Goal: Find specific page/section: Find specific page/section

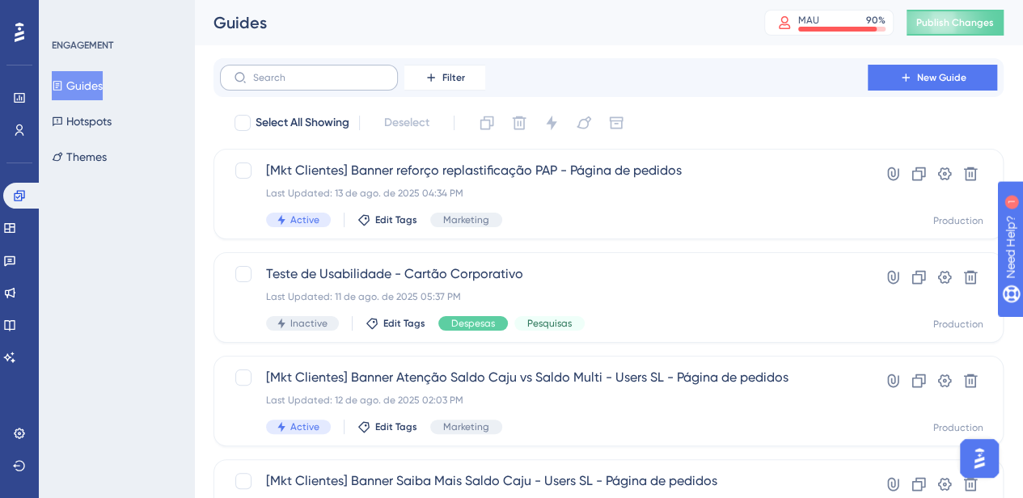
click at [254, 70] on label at bounding box center [309, 78] width 178 height 26
click at [254, 72] on input "text" at bounding box center [318, 77] width 131 height 11
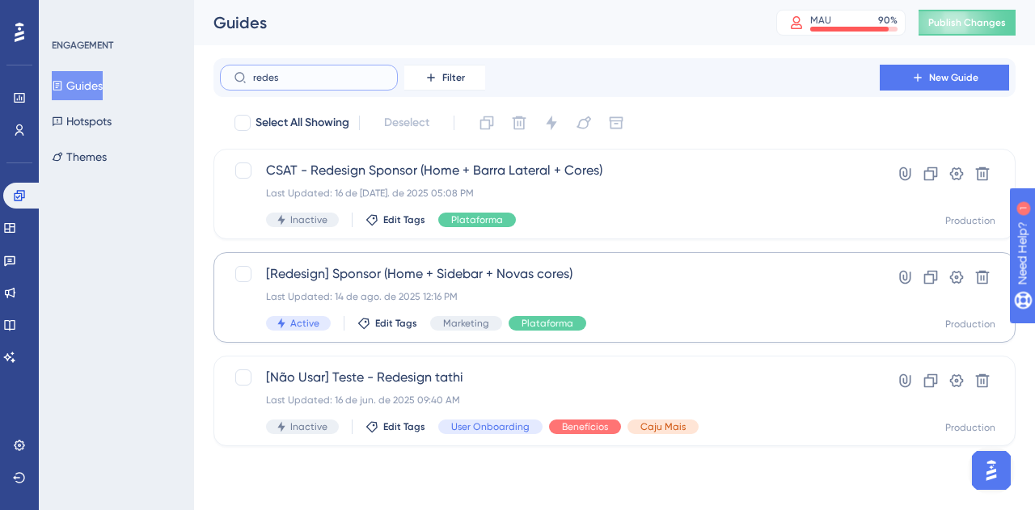
type input "redes"
click at [594, 271] on span "[Redesign] Sponsor (Home + Sidebar + Novas cores)" at bounding box center [550, 273] width 568 height 19
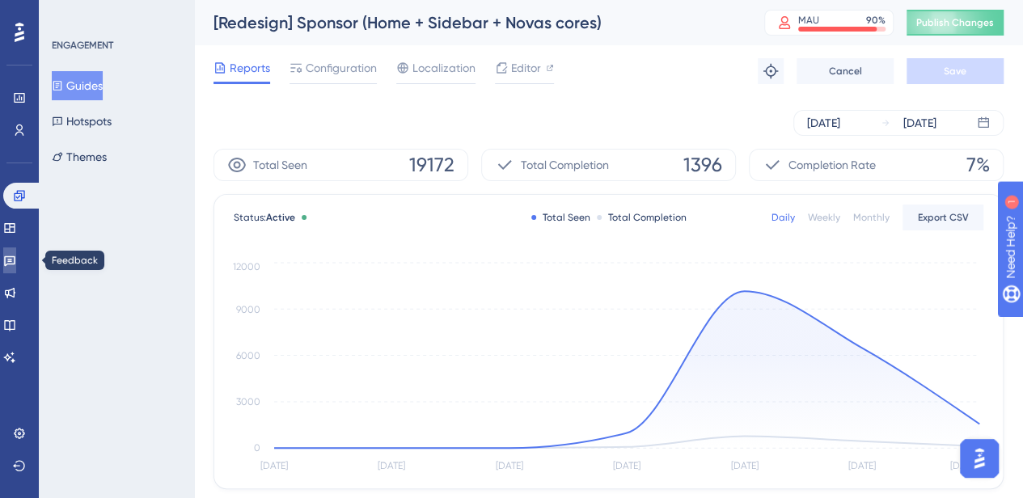
click at [16, 263] on link at bounding box center [9, 260] width 13 height 26
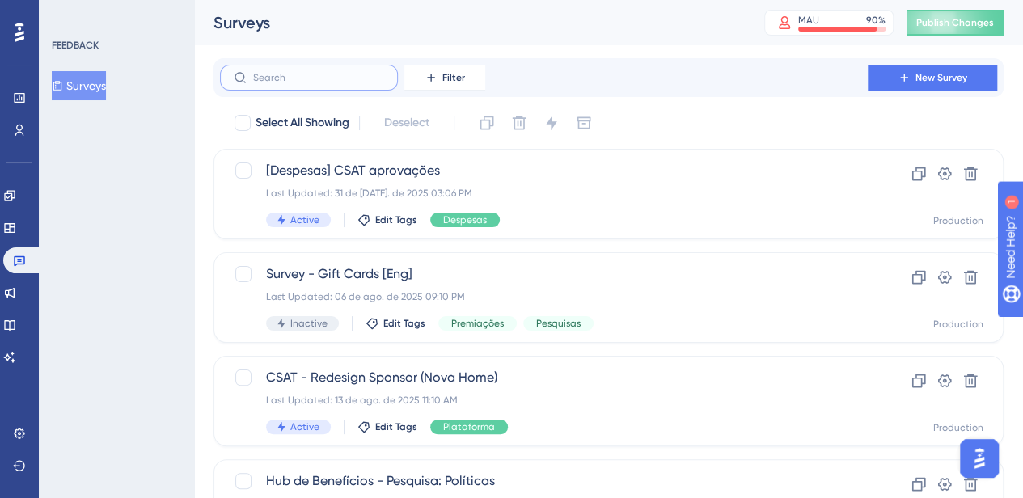
click at [327, 72] on input "text" at bounding box center [318, 77] width 131 height 11
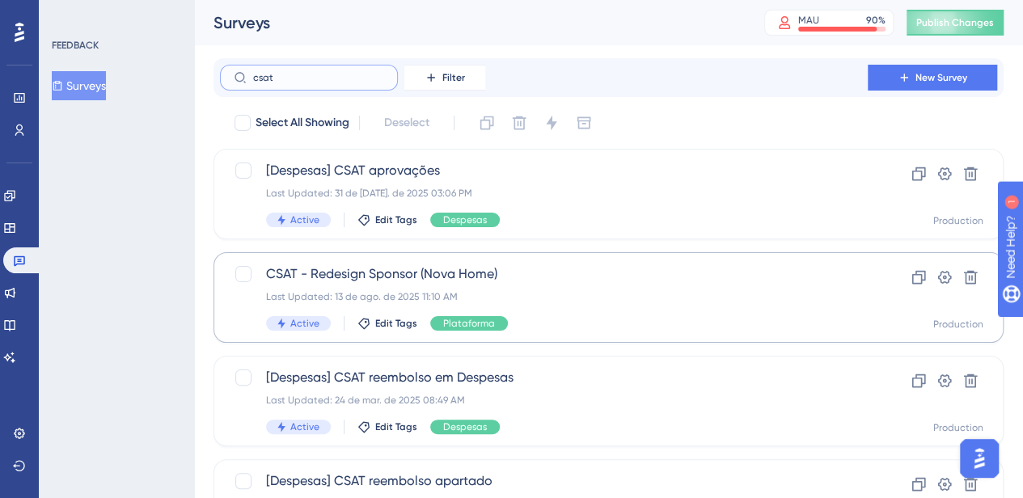
type input "csat"
click at [392, 282] on span "CSAT - Redesign Sponsor (Nova Home)" at bounding box center [543, 273] width 555 height 19
